Goal: Transaction & Acquisition: Book appointment/travel/reservation

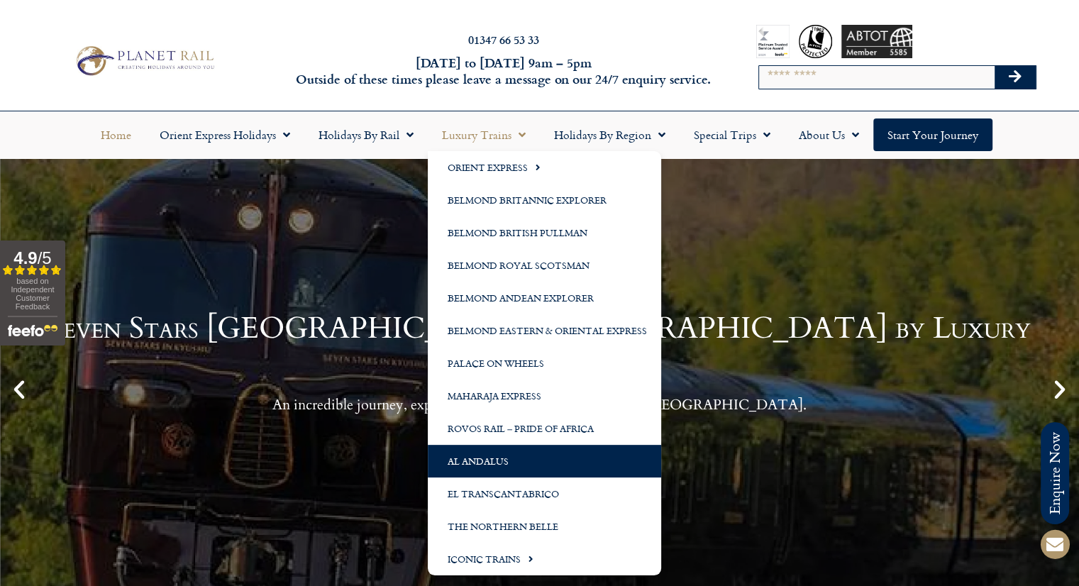
click at [536, 458] on link "Al Andalus" at bounding box center [544, 461] width 233 height 33
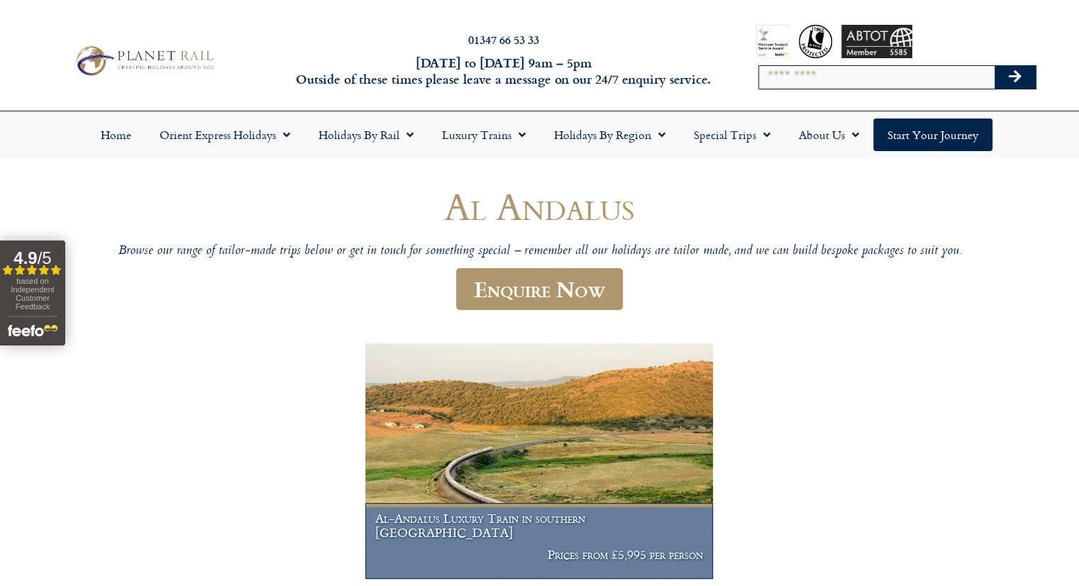
click at [558, 454] on img at bounding box center [538, 461] width 347 height 236
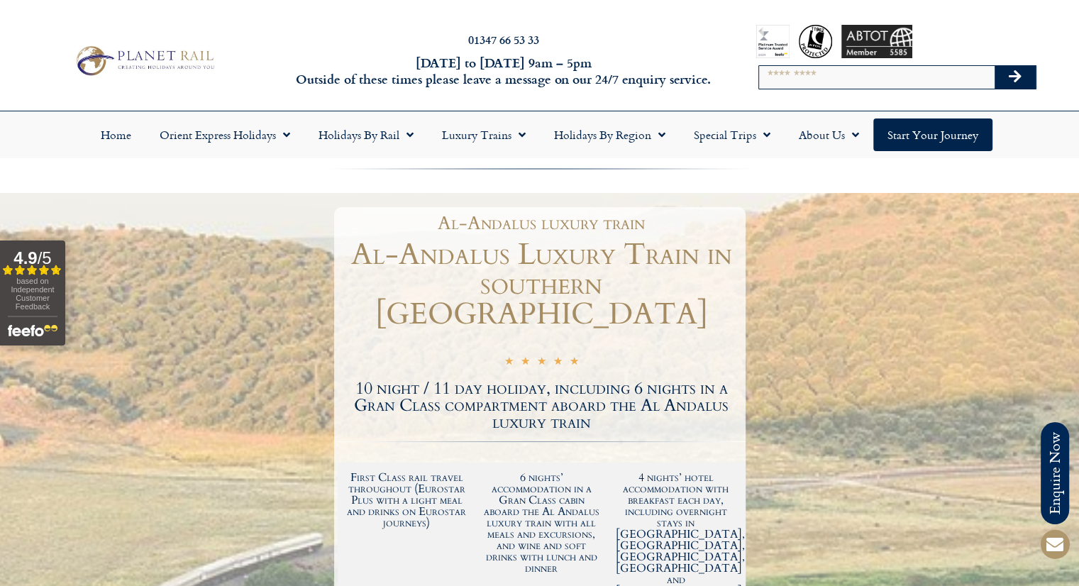
click at [599, 284] on h1 "Al-Andalus Luxury Train in southern [GEOGRAPHIC_DATA]" at bounding box center [542, 284] width 408 height 89
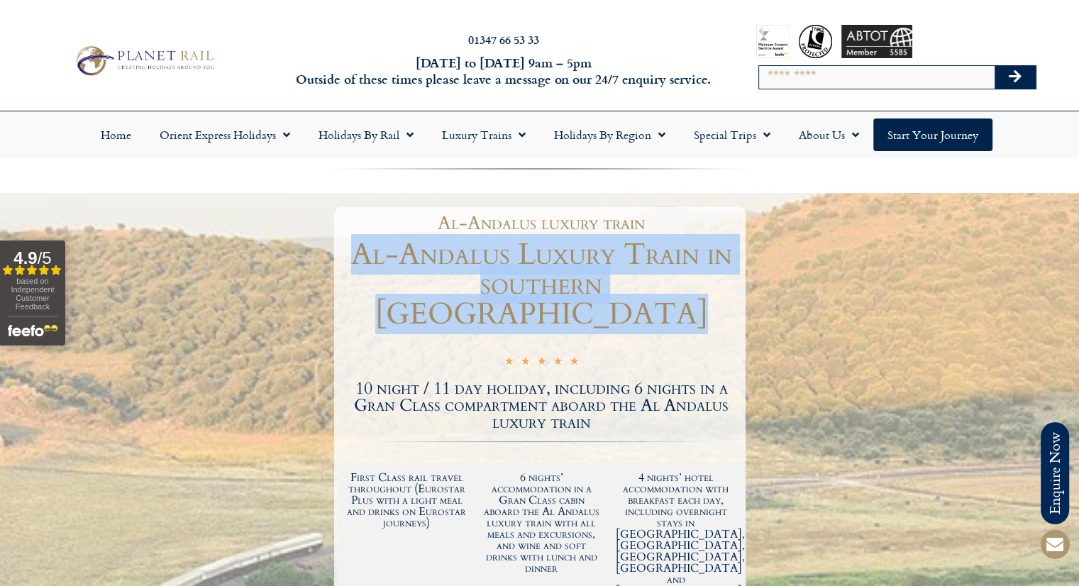
click at [599, 284] on h1 "Al-Andalus Luxury Train in southern [GEOGRAPHIC_DATA]" at bounding box center [542, 284] width 408 height 89
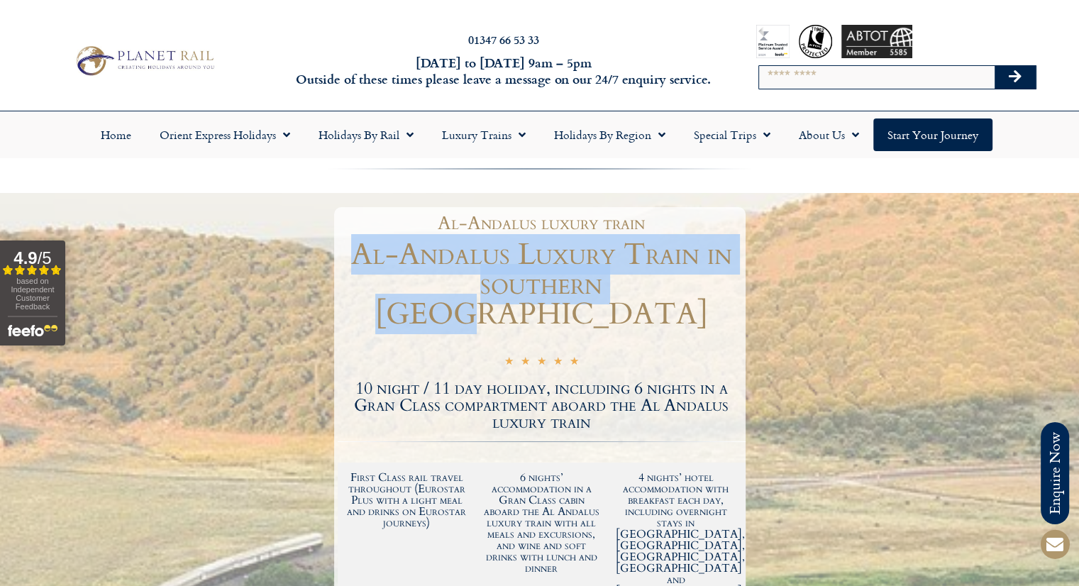
drag, startPoint x: 641, startPoint y: 289, endPoint x: 349, endPoint y: 240, distance: 296.3
click at [349, 240] on h1 "Al-Andalus Luxury Train in southern [GEOGRAPHIC_DATA]" at bounding box center [542, 284] width 408 height 89
